Goal: Transaction & Acquisition: Book appointment/travel/reservation

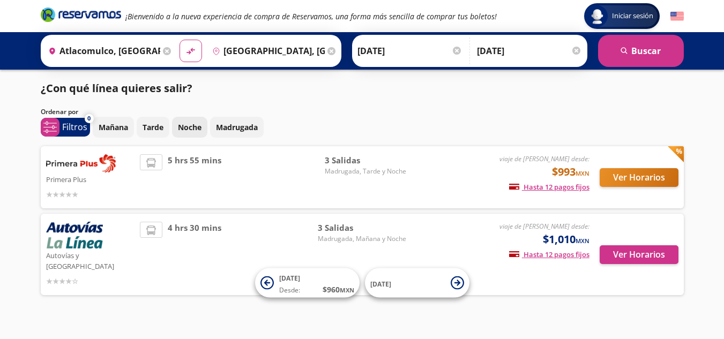
click at [191, 124] on p "Noche" at bounding box center [190, 127] width 24 height 11
click at [631, 177] on button "Ver Horarios" at bounding box center [639, 177] width 79 height 19
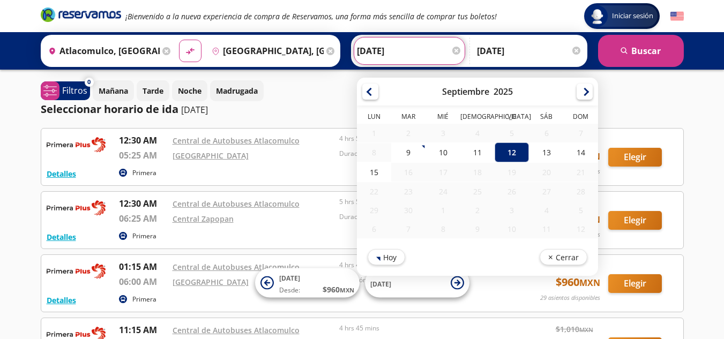
click at [423, 50] on input "[DATE]" at bounding box center [409, 51] width 105 height 27
click at [541, 152] on div "13" at bounding box center [546, 153] width 34 height 20
type input "[DATE]"
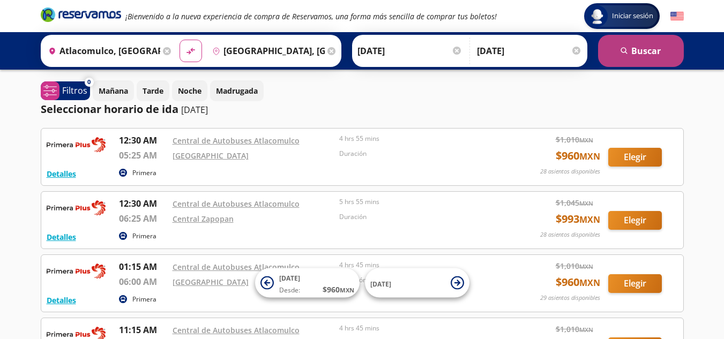
click at [651, 47] on button "search [GEOGRAPHIC_DATA]" at bounding box center [641, 51] width 86 height 32
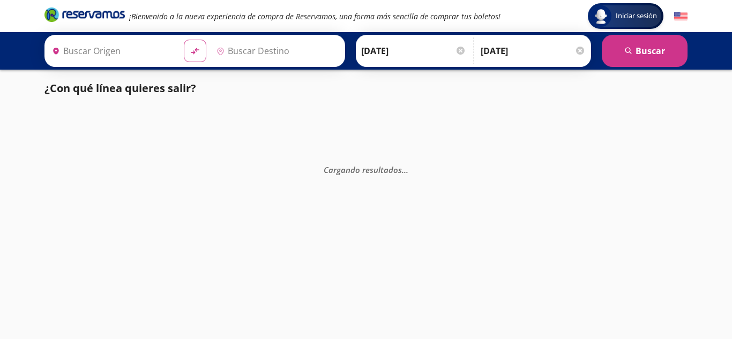
type input "[GEOGRAPHIC_DATA], [GEOGRAPHIC_DATA]"
type input "Atlacomulco, [GEOGRAPHIC_DATA]"
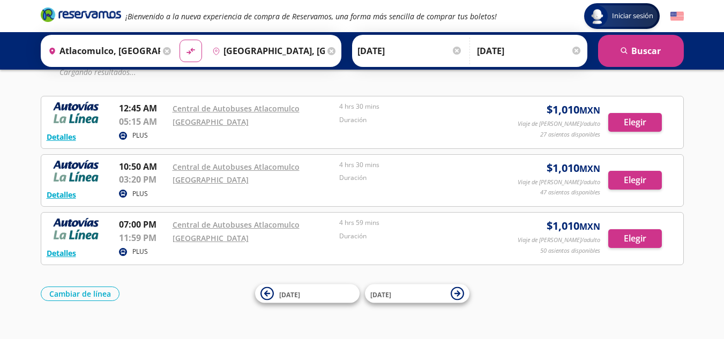
scroll to position [80, 0]
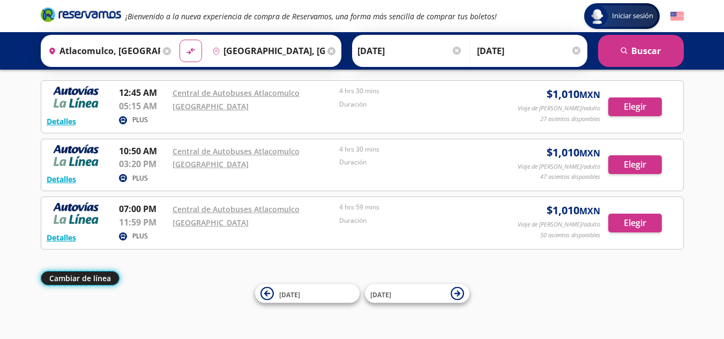
click at [85, 279] on button "Cambiar de línea" at bounding box center [80, 278] width 79 height 14
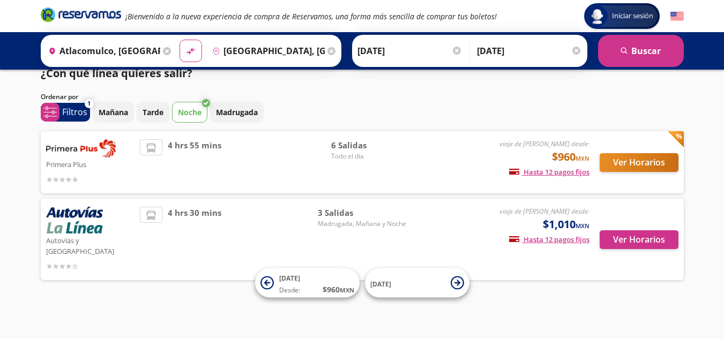
scroll to position [5, 0]
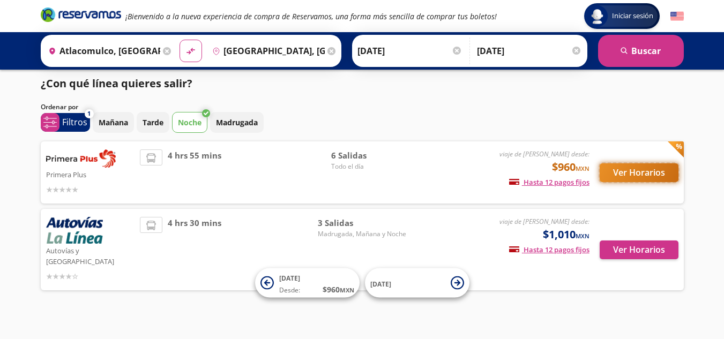
click at [631, 173] on button "Ver Horarios" at bounding box center [639, 172] width 79 height 19
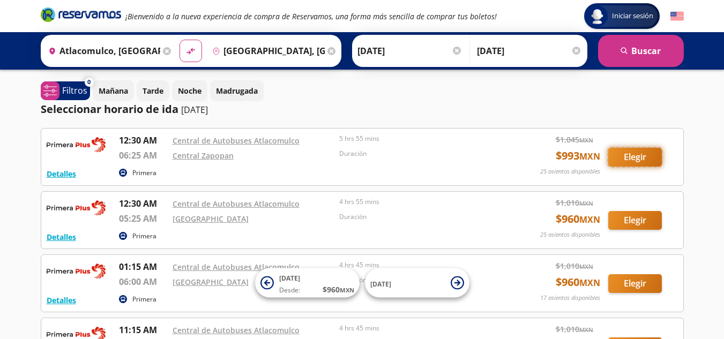
click at [631, 155] on button "Elegir" at bounding box center [635, 157] width 54 height 19
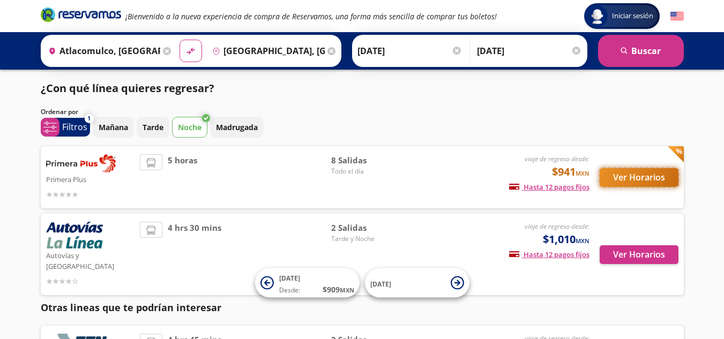
click at [647, 177] on button "Ver Horarios" at bounding box center [639, 177] width 79 height 19
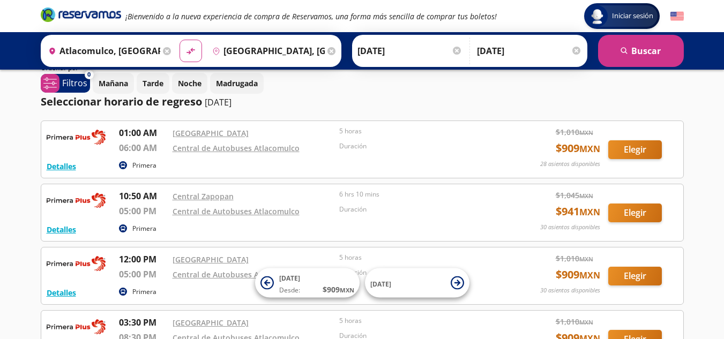
scroll to position [86, 0]
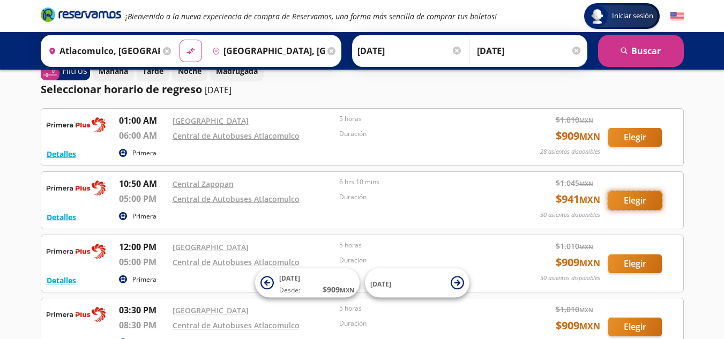
click at [638, 202] on button "Elegir" at bounding box center [635, 200] width 54 height 19
